Goal: Navigation & Orientation: Go to known website

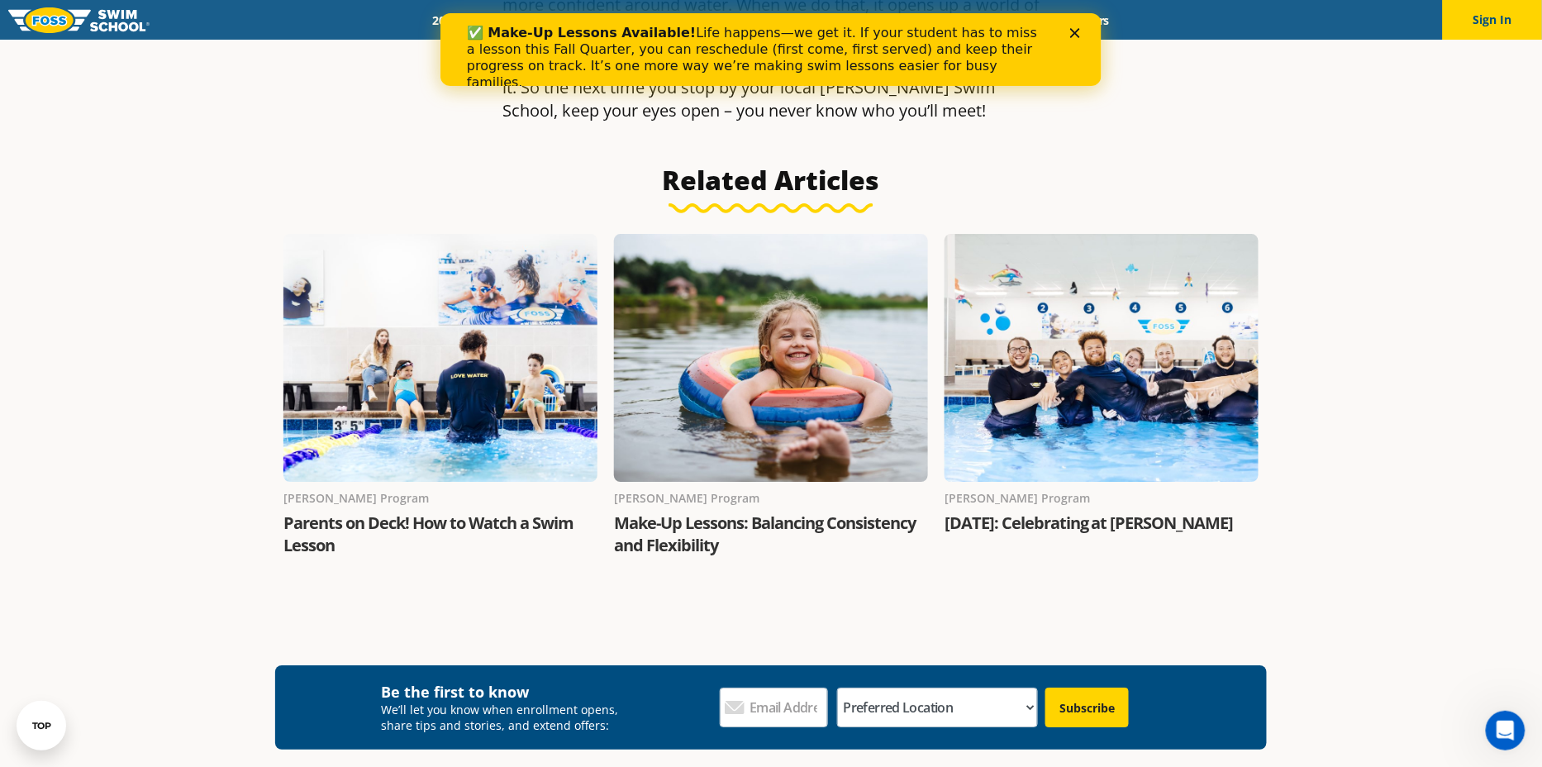
scroll to position [6459, 0]
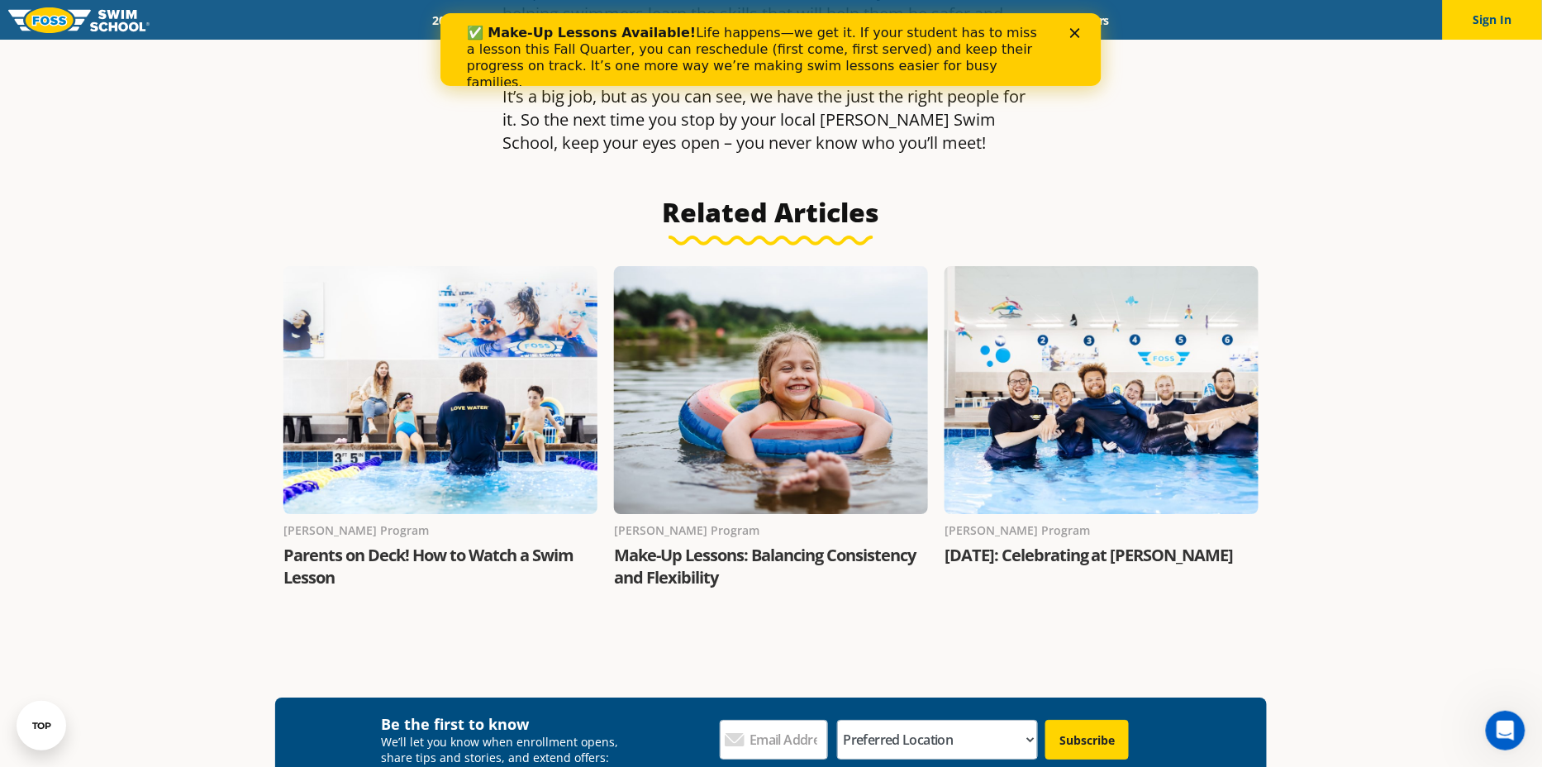
click at [101, 27] on img at bounding box center [78, 20] width 141 height 26
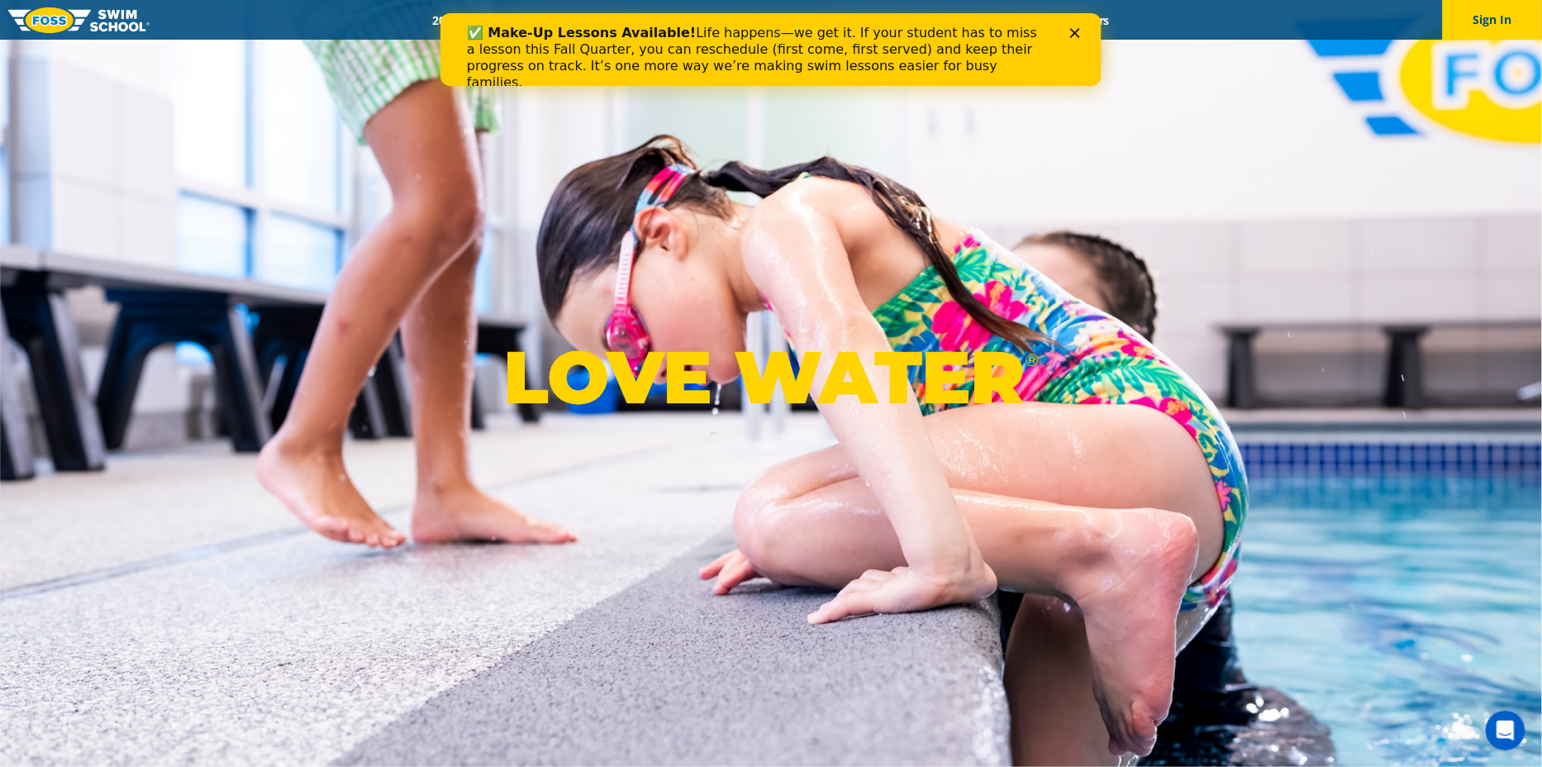
click at [1073, 31] on icon "Close" at bounding box center [1074, 33] width 10 height 10
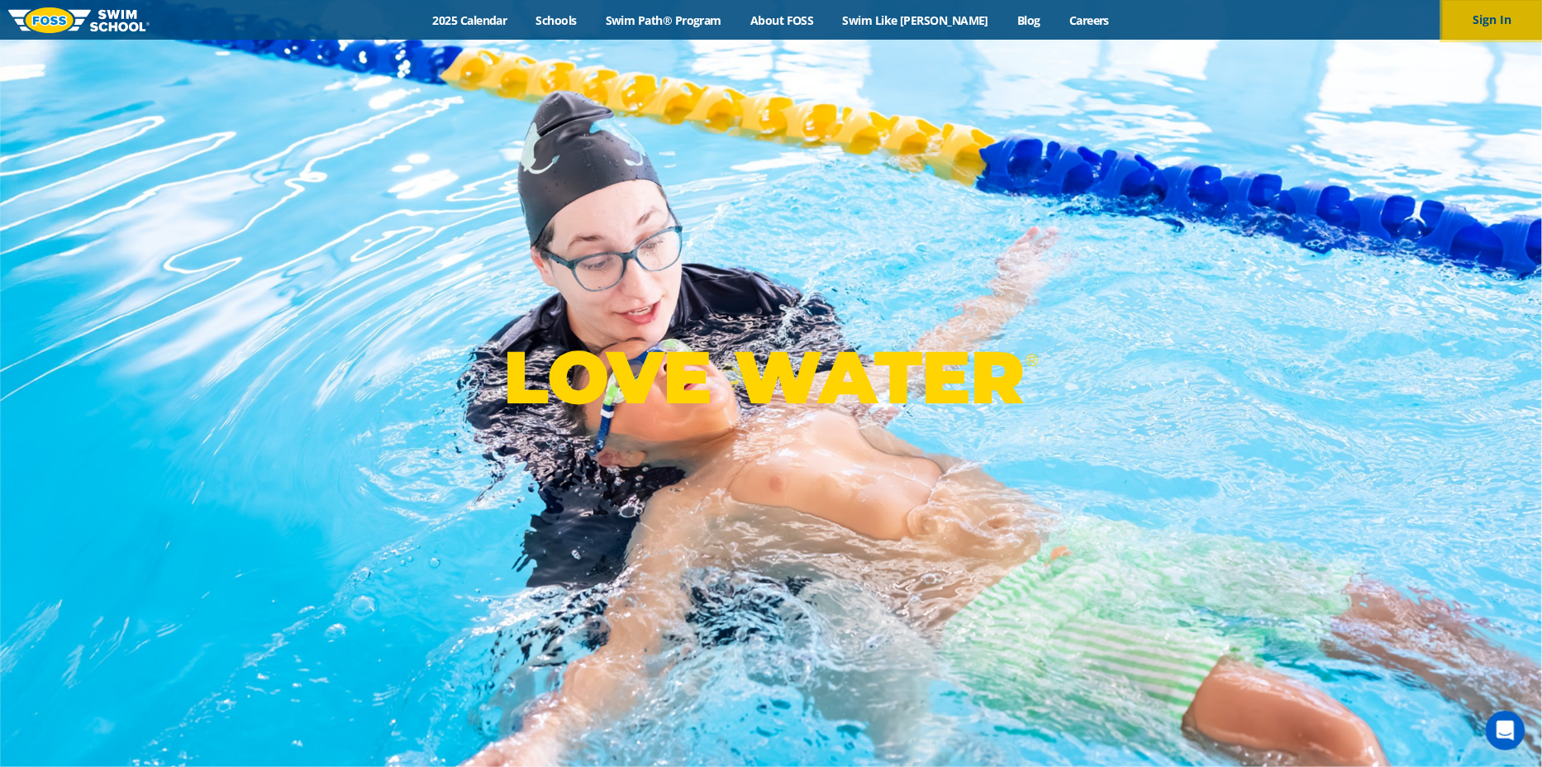
click at [1502, 17] on button "Sign In" at bounding box center [1491, 20] width 99 height 40
